Goal: Check status: Check status

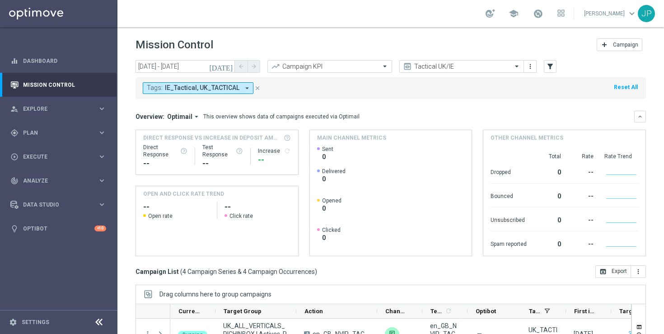
scroll to position [9, 0]
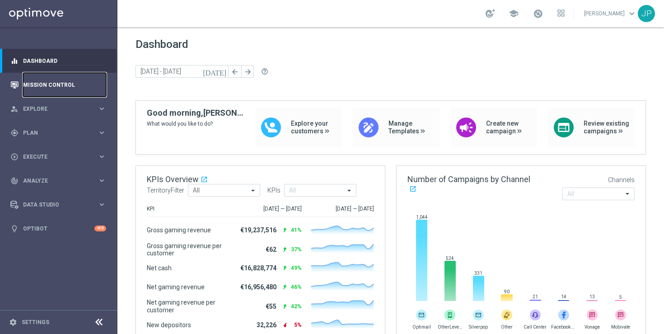
click at [65, 87] on link "Mission Control" at bounding box center [64, 85] width 83 height 24
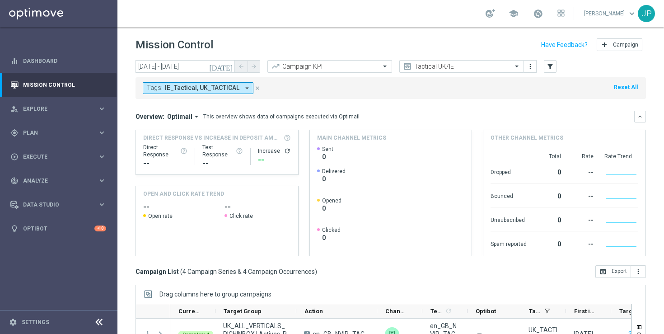
click at [229, 66] on icon "[DATE]" at bounding box center [221, 66] width 24 height 8
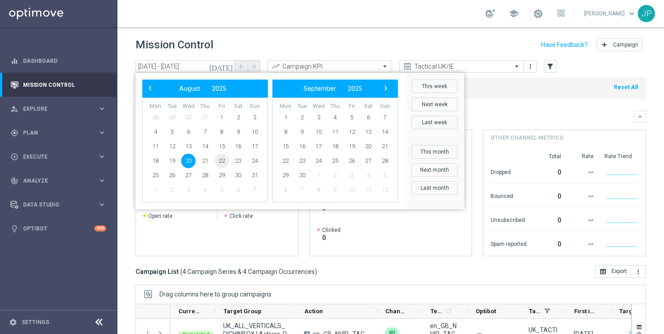
click at [221, 161] on span "22" at bounding box center [221, 160] width 14 height 14
type input "[DATE] - [DATE]"
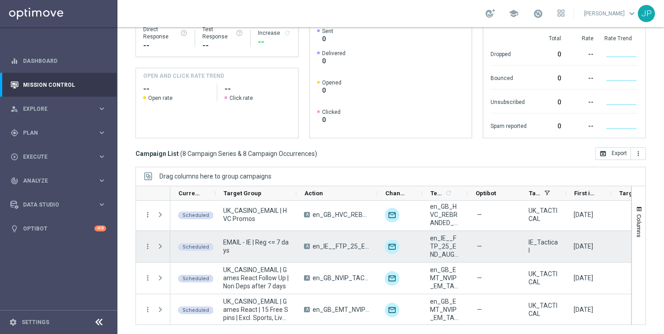
scroll to position [129, 0]
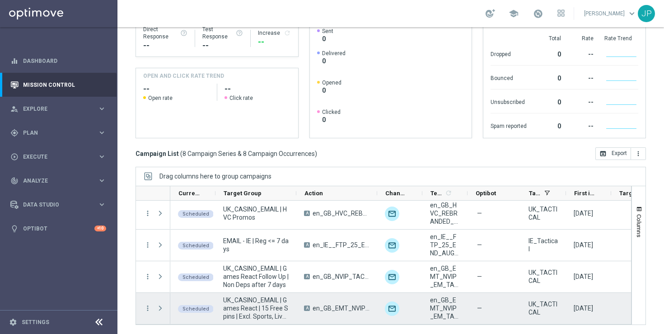
click at [158, 304] on span "Press SPACE to select this row." at bounding box center [160, 307] width 8 height 7
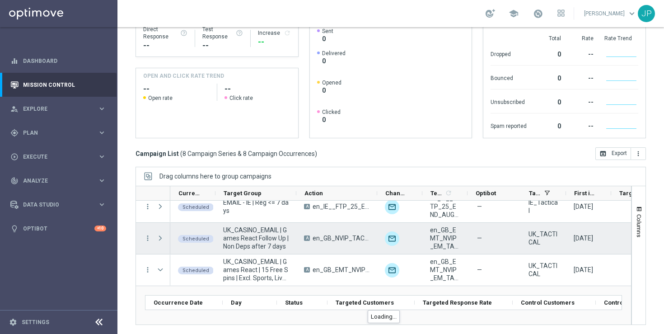
scroll to position [179, 0]
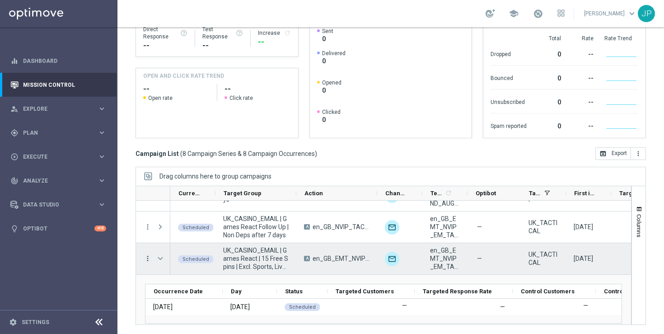
click at [148, 258] on icon "more_vert" at bounding box center [148, 258] width 8 height 8
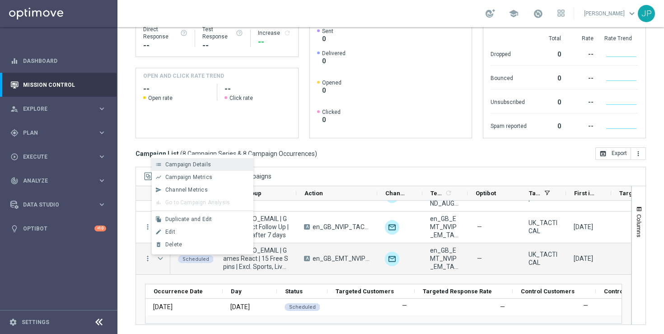
click at [204, 166] on span "Campaign Details" at bounding box center [188, 164] width 46 height 6
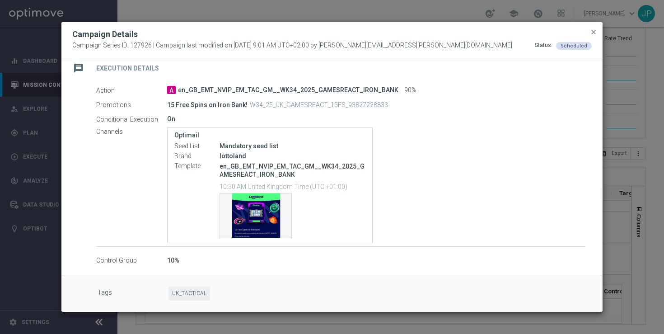
scroll to position [150, 0]
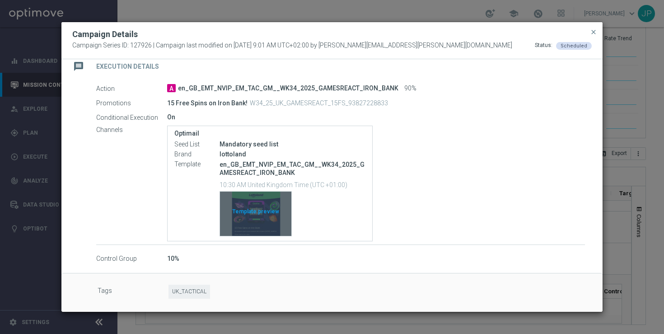
click at [263, 206] on div "Template preview" at bounding box center [255, 213] width 71 height 44
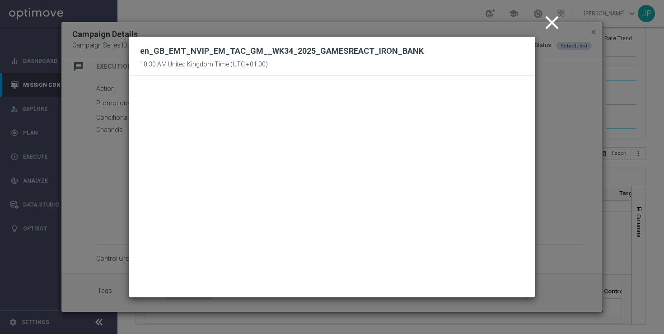
click at [552, 22] on icon "close" at bounding box center [551, 22] width 23 height 23
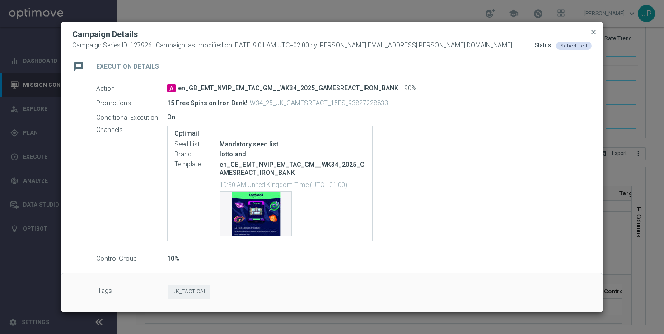
click at [594, 31] on span "close" at bounding box center [592, 31] width 7 height 7
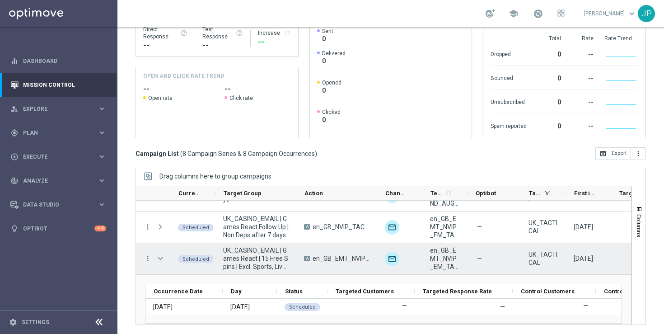
click at [161, 256] on span "Press SPACE to select this row." at bounding box center [160, 258] width 8 height 7
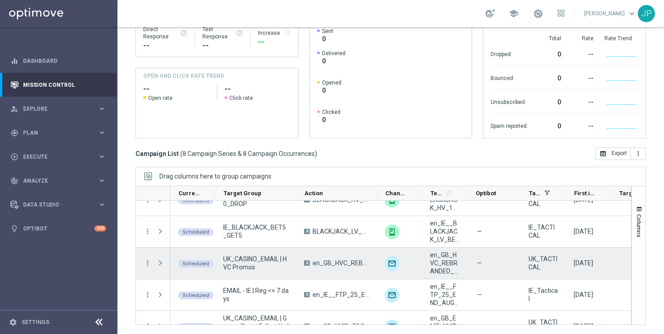
scroll to position [129, 0]
